Goal: Information Seeking & Learning: Check status

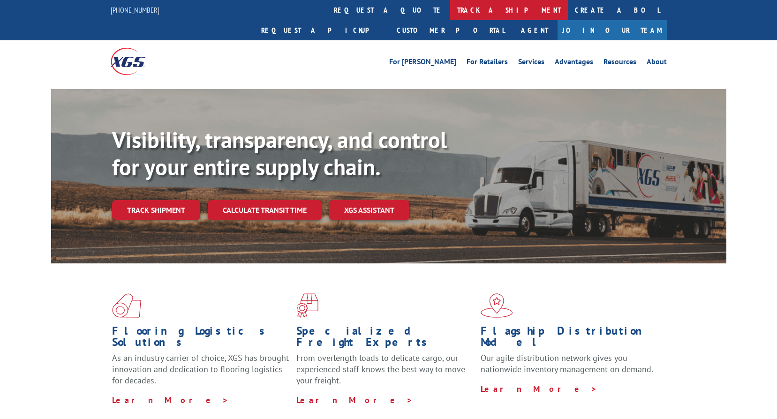
click at [450, 9] on link "track a shipment" at bounding box center [509, 10] width 118 height 20
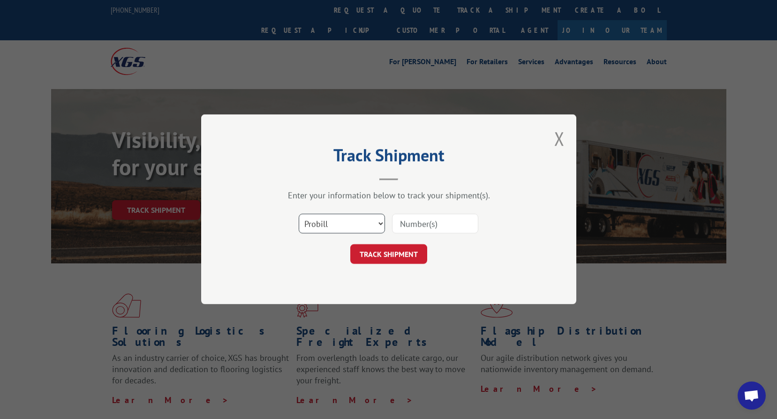
click at [347, 219] on select "Select category... Probill BOL PO" at bounding box center [342, 224] width 86 height 20
select select "bol"
click at [299, 214] on select "Select category... Probill BOL PO" at bounding box center [342, 224] width 86 height 20
click at [410, 219] on input at bounding box center [435, 224] width 86 height 20
paste input "2872430"
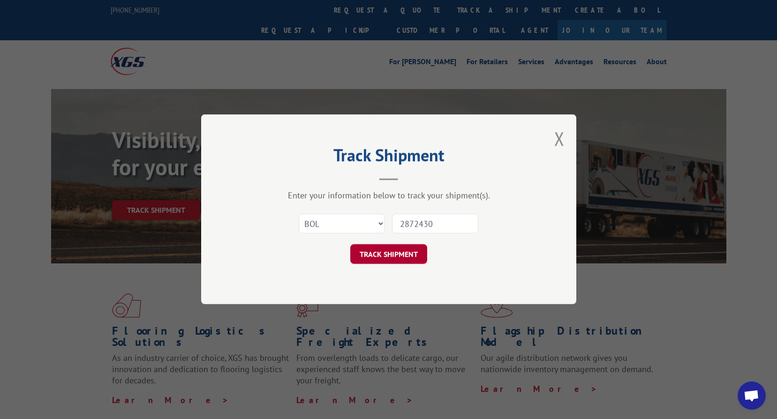
type input "2872430"
click at [385, 256] on button "TRACK SHIPMENT" at bounding box center [388, 255] width 77 height 20
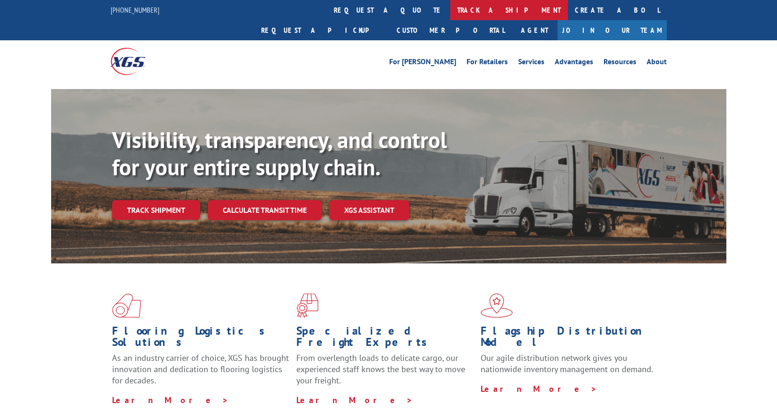
click at [450, 11] on link "track a shipment" at bounding box center [509, 10] width 118 height 20
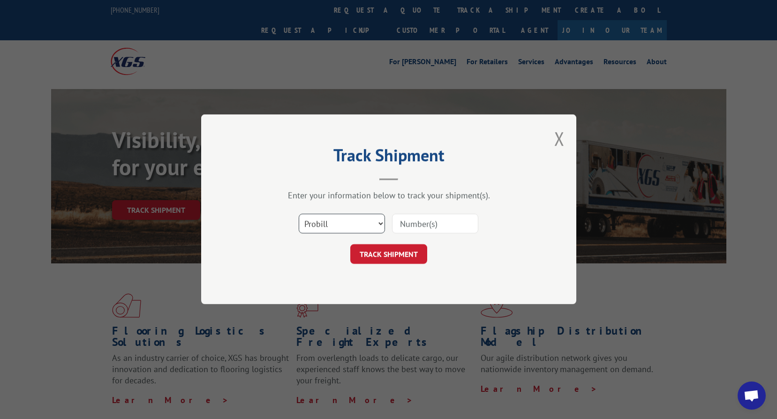
click at [338, 221] on select "Select category... Probill BOL PO" at bounding box center [342, 224] width 86 height 20
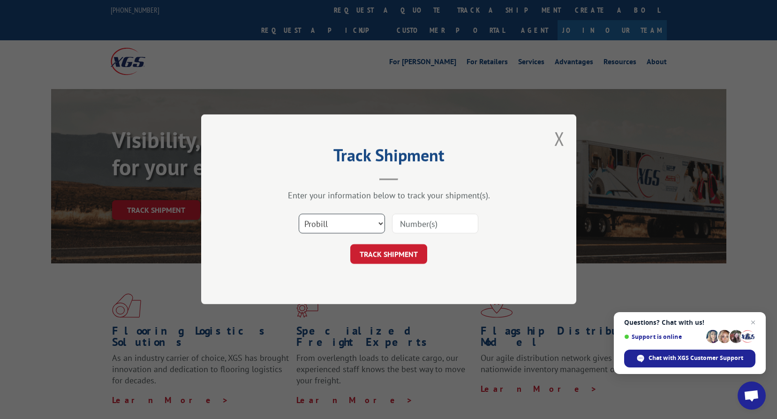
select select "bol"
click at [299, 214] on select "Select category... Probill BOL PO" at bounding box center [342, 224] width 86 height 20
drag, startPoint x: 421, startPoint y: 223, endPoint x: 413, endPoint y: 225, distance: 7.7
click at [421, 223] on input at bounding box center [435, 224] width 86 height 20
paste input "2872430"
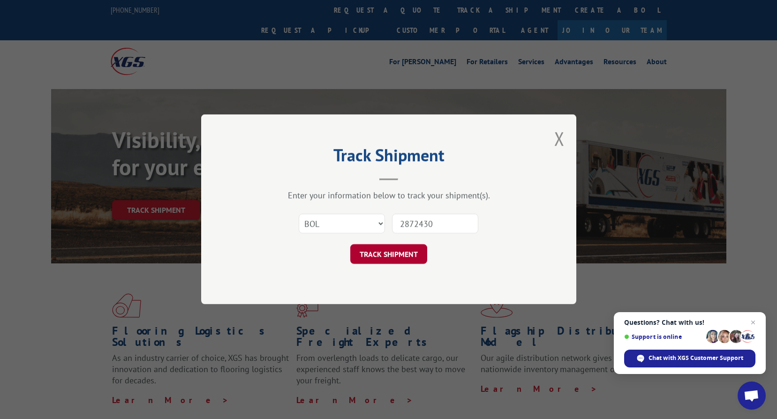
type input "2872430"
click at [388, 256] on button "TRACK SHIPMENT" at bounding box center [388, 255] width 77 height 20
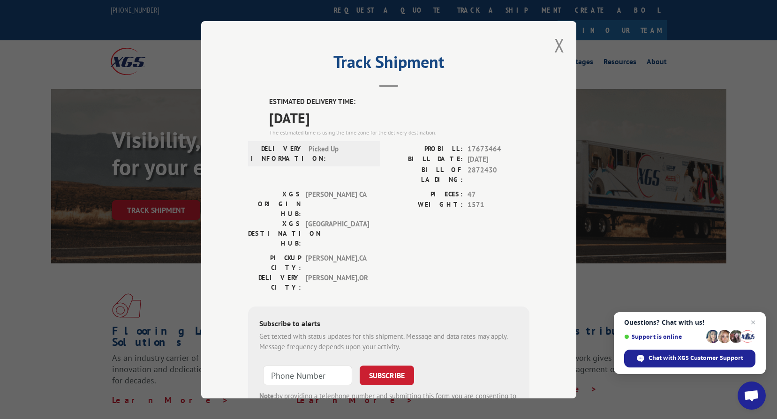
click at [550, 44] on div "Track Shipment ESTIMATED DELIVERY TIME: [DATE] The estimated time is using the …" at bounding box center [388, 209] width 375 height 377
click at [558, 45] on button "Close modal" at bounding box center [559, 45] width 10 height 25
